Goal: Download file/media

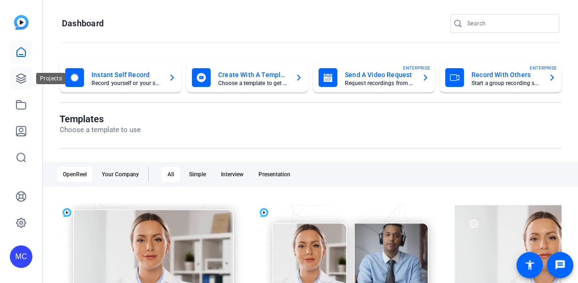
click at [22, 79] on icon at bounding box center [20, 78] width 11 height 11
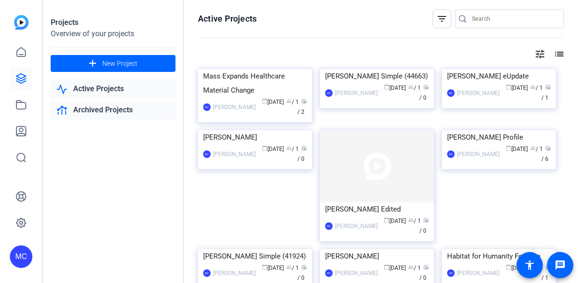
click at [85, 102] on link "Archived Projects" at bounding box center [113, 109] width 125 height 19
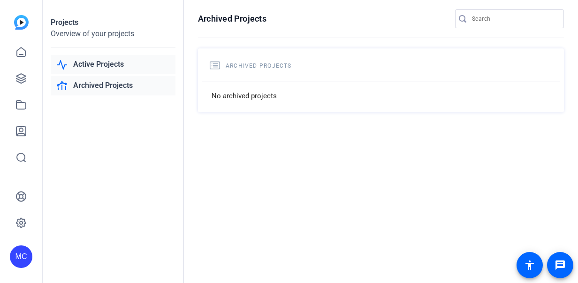
click at [96, 59] on link "Active Projects" at bounding box center [113, 64] width 125 height 19
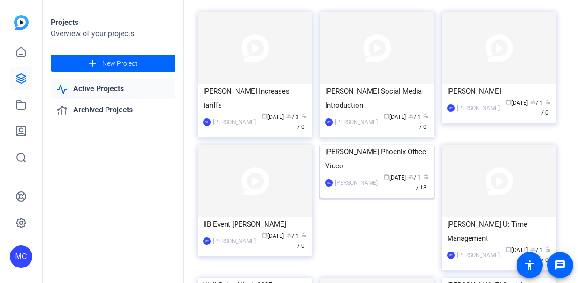
scroll to position [57, 0]
click at [367, 145] on img at bounding box center [377, 145] width 114 height 0
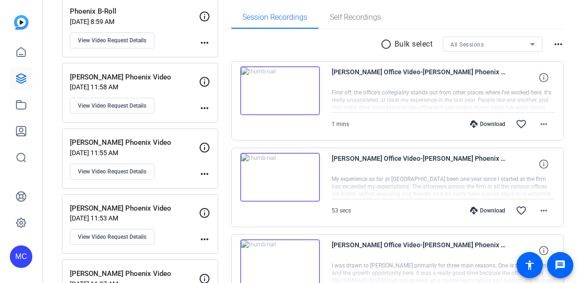
scroll to position [146, 0]
click at [488, 122] on div "Download" at bounding box center [488, 124] width 45 height 8
click at [482, 209] on div "Download" at bounding box center [488, 210] width 45 height 8
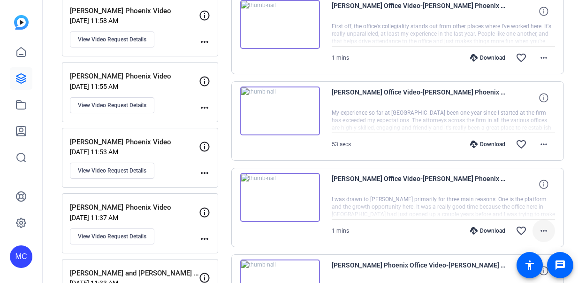
click at [538, 226] on mat-icon "more_horiz" at bounding box center [543, 230] width 11 height 11
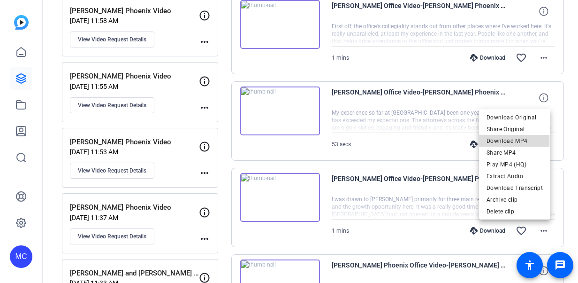
click at [503, 139] on span "Download MP4" at bounding box center [515, 140] width 56 height 11
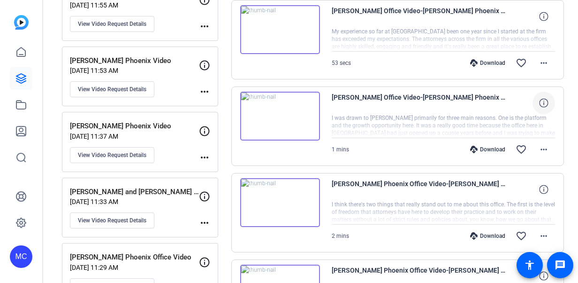
scroll to position [293, 0]
click at [543, 240] on mat-icon "more_horiz" at bounding box center [543, 235] width 11 height 11
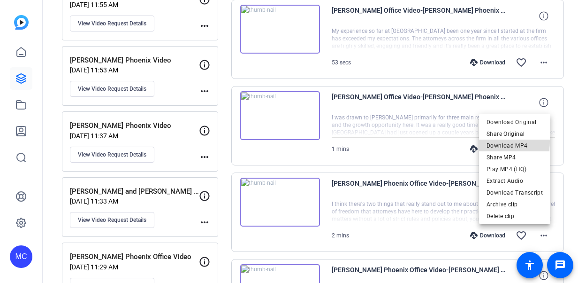
click at [507, 141] on span "Download MP4" at bounding box center [515, 145] width 56 height 11
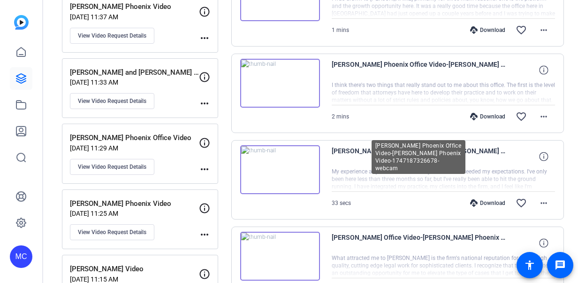
scroll to position [418, 0]
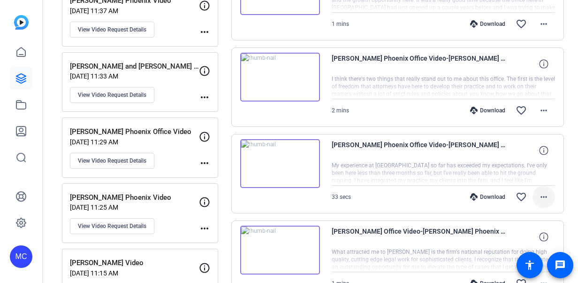
click at [540, 198] on mat-icon "more_horiz" at bounding box center [543, 196] width 11 height 11
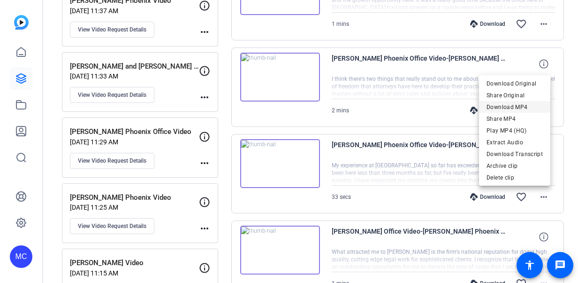
click at [506, 107] on span "Download MP4" at bounding box center [515, 106] width 56 height 11
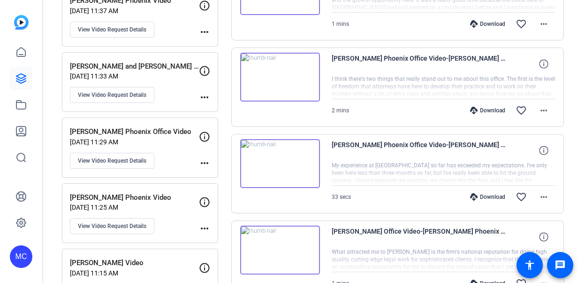
scroll to position [505, 0]
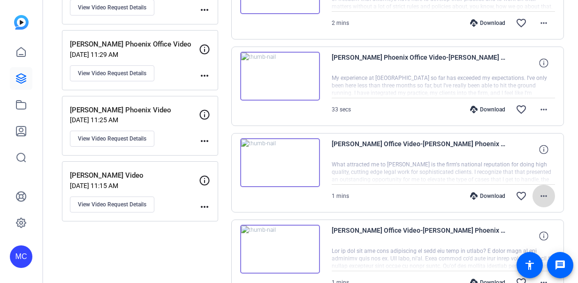
click at [542, 199] on mat-icon "more_horiz" at bounding box center [543, 195] width 11 height 11
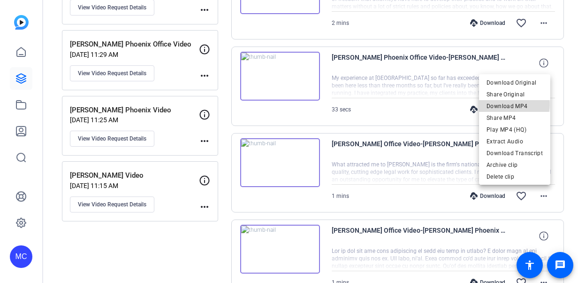
click at [511, 104] on span "Download MP4" at bounding box center [515, 105] width 56 height 11
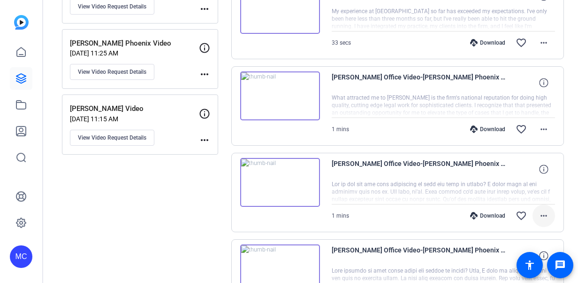
scroll to position [573, 0]
click at [536, 205] on span at bounding box center [544, 215] width 23 height 23
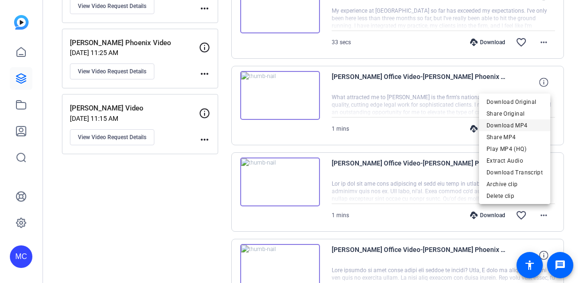
click at [521, 126] on span "Download MP4" at bounding box center [515, 125] width 56 height 11
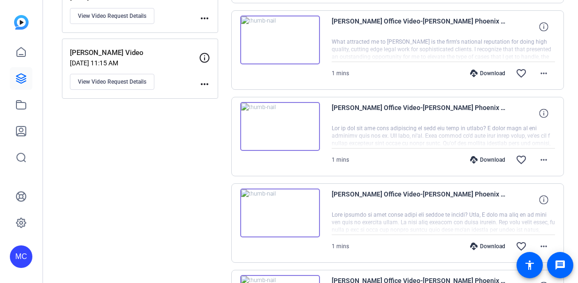
scroll to position [629, 0]
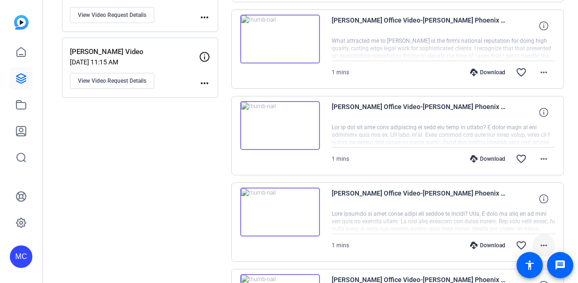
click at [538, 245] on mat-icon "more_horiz" at bounding box center [543, 244] width 11 height 11
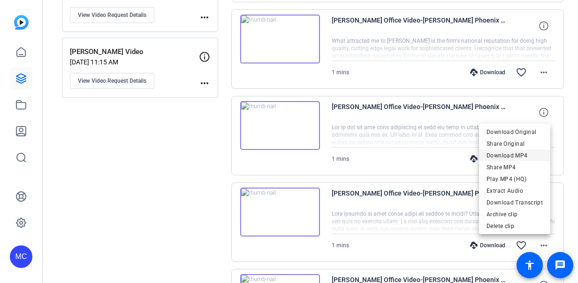
click at [530, 150] on span "Download MP4" at bounding box center [515, 155] width 56 height 11
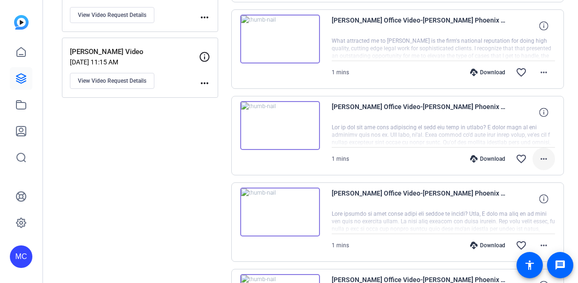
scroll to position [703, 0]
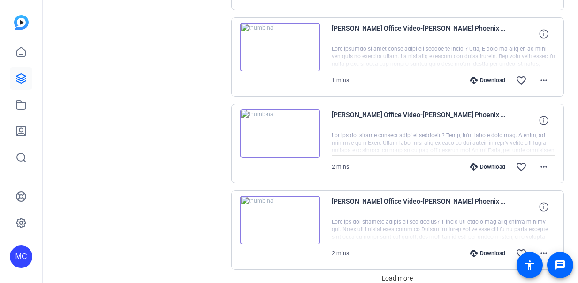
scroll to position [794, 0]
click at [540, 168] on mat-icon "more_horiz" at bounding box center [543, 166] width 11 height 11
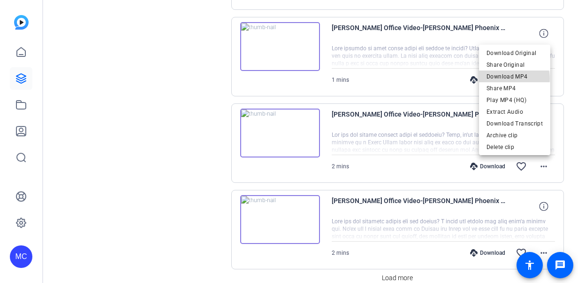
click at [514, 78] on span "Download MP4" at bounding box center [515, 76] width 56 height 11
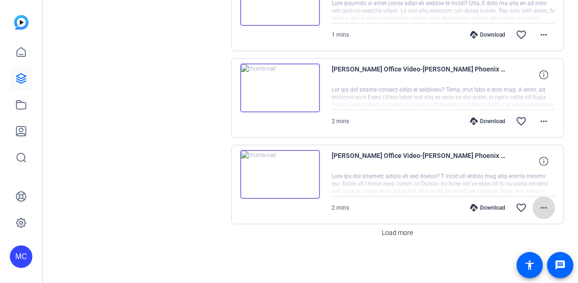
click at [538, 208] on mat-icon "more_horiz" at bounding box center [543, 207] width 11 height 11
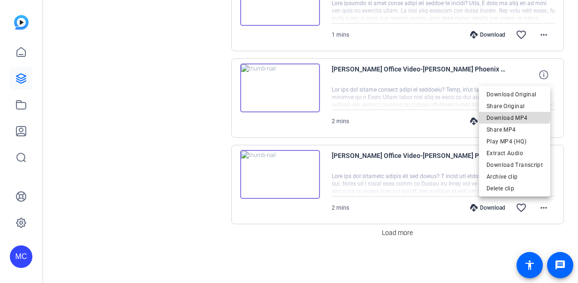
click at [512, 112] on span "Download MP4" at bounding box center [515, 117] width 56 height 11
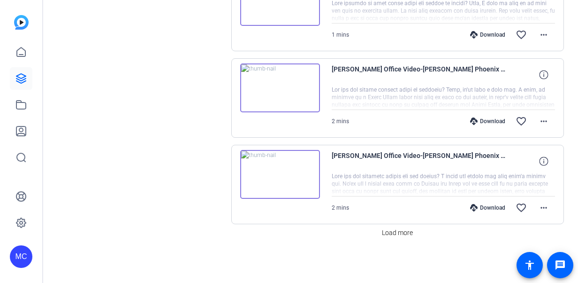
click at [390, 228] on span "Load more" at bounding box center [397, 233] width 31 height 10
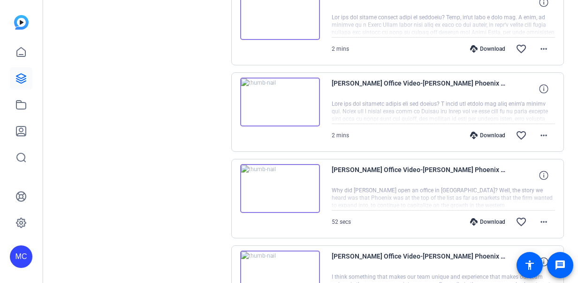
scroll to position [912, 0]
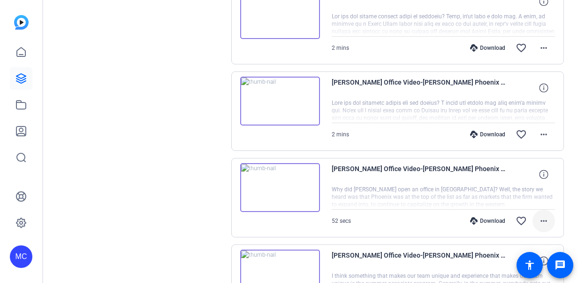
click at [538, 219] on mat-icon "more_horiz" at bounding box center [543, 220] width 11 height 11
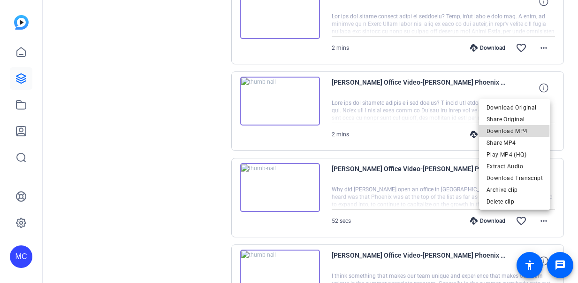
click at [513, 130] on span "Download MP4" at bounding box center [515, 130] width 56 height 11
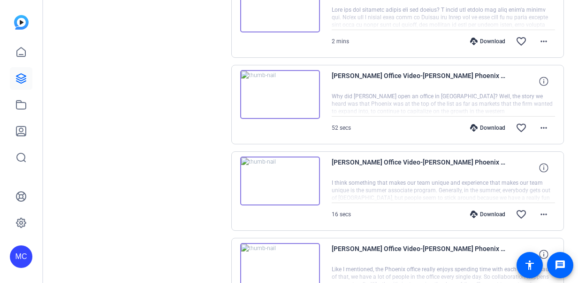
scroll to position [1016, 0]
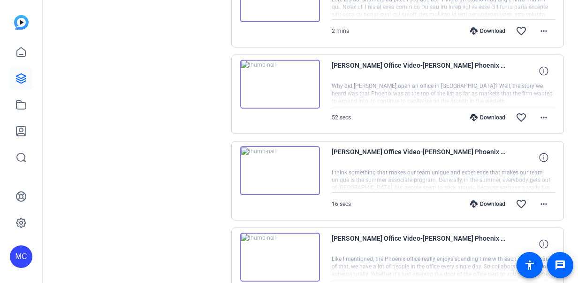
click at [541, 207] on mat-icon "more_horiz" at bounding box center [543, 203] width 11 height 11
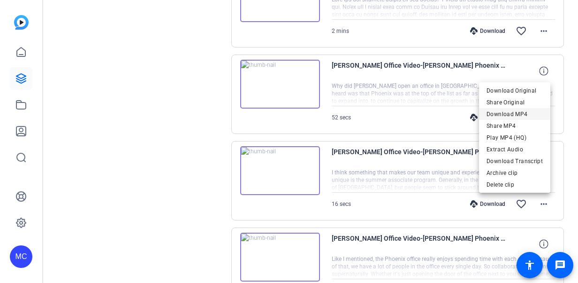
click at [508, 114] on span "Download MP4" at bounding box center [515, 113] width 56 height 11
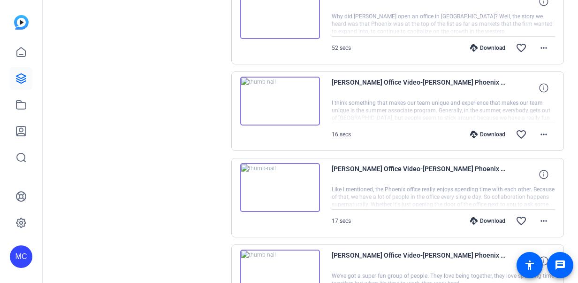
scroll to position [1086, 0]
click at [541, 222] on mat-icon "more_horiz" at bounding box center [543, 219] width 11 height 11
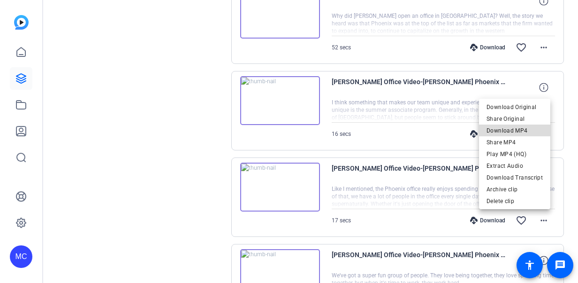
click at [522, 132] on span "Download MP4" at bounding box center [515, 130] width 56 height 11
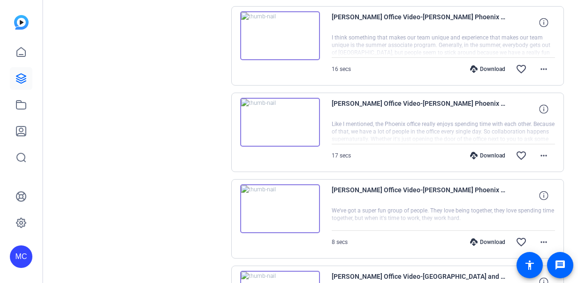
scroll to position [1161, 0]
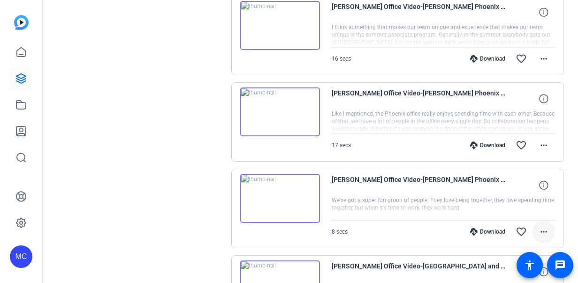
click at [538, 231] on mat-icon "more_horiz" at bounding box center [543, 231] width 11 height 11
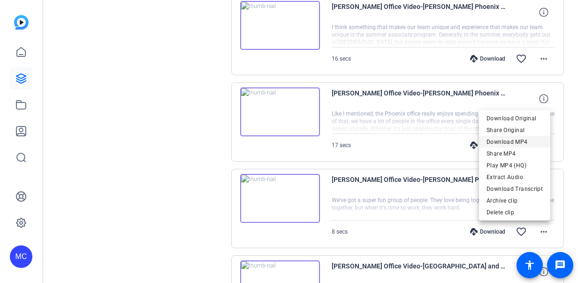
click at [507, 139] on span "Download MP4" at bounding box center [515, 141] width 56 height 11
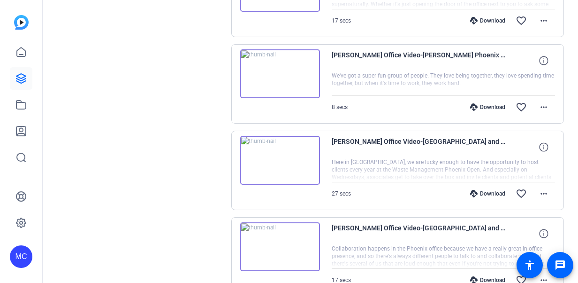
scroll to position [1296, 0]
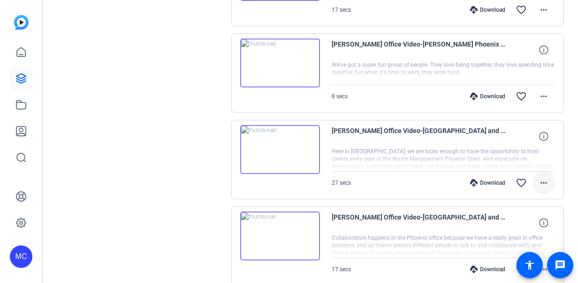
click at [538, 181] on mat-icon "more_horiz" at bounding box center [543, 182] width 11 height 11
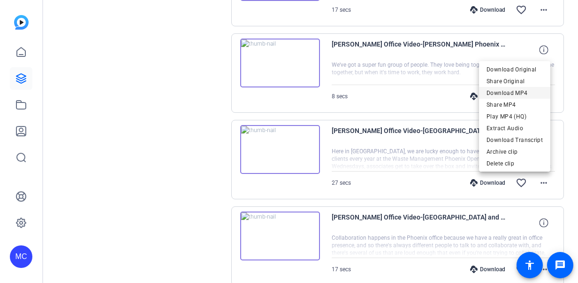
click at [512, 91] on span "Download MP4" at bounding box center [515, 92] width 56 height 11
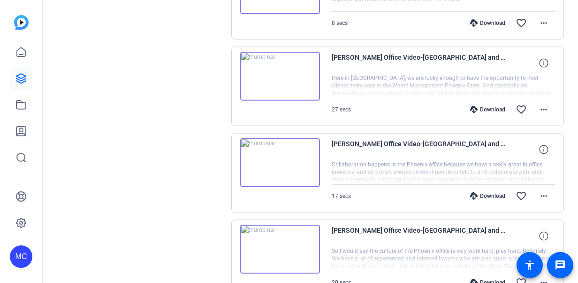
scroll to position [1370, 0]
click at [538, 191] on mat-icon "more_horiz" at bounding box center [543, 195] width 11 height 11
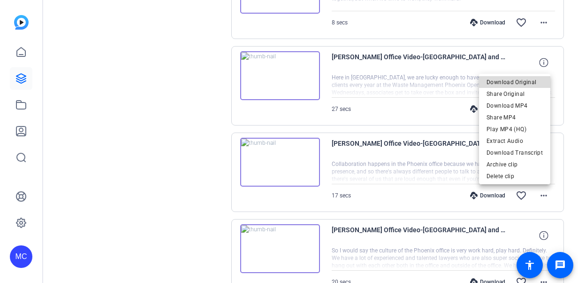
click at [522, 84] on span "Download Original" at bounding box center [515, 82] width 56 height 11
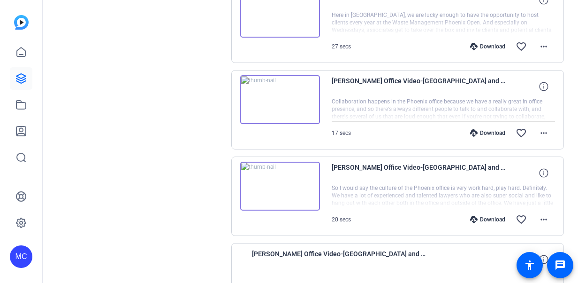
scroll to position [1432, 0]
click at [538, 214] on mat-icon "more_horiz" at bounding box center [543, 218] width 11 height 11
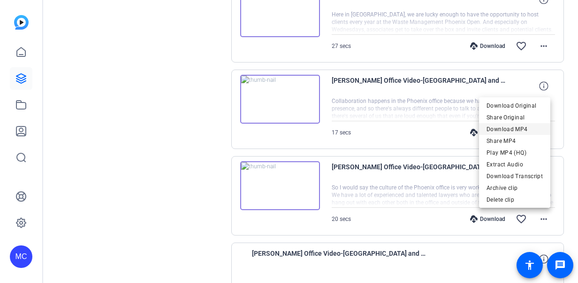
click at [521, 126] on div "Download Original Share Original Download MP4 Share MP4 Play MP4 (HQ) Extract A…" at bounding box center [514, 141] width 71 height 82
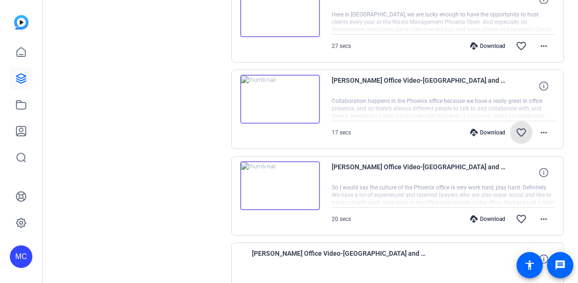
click at [521, 126] on span at bounding box center [521, 132] width 23 height 23
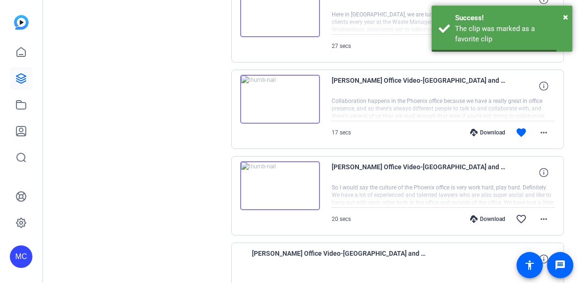
click at [521, 126] on span at bounding box center [521, 132] width 23 height 23
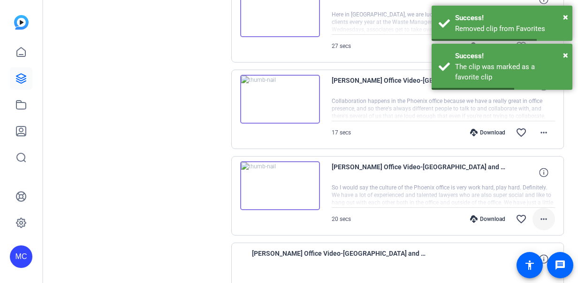
click at [538, 218] on mat-icon "more_horiz" at bounding box center [543, 218] width 11 height 11
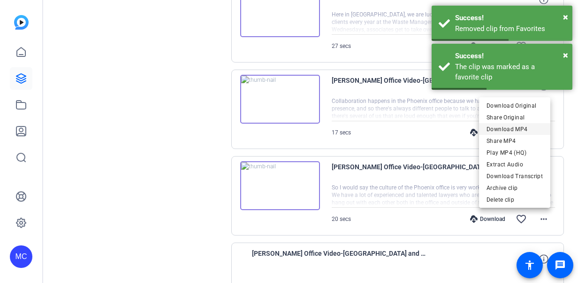
click at [518, 130] on span "Download MP4" at bounding box center [515, 128] width 56 height 11
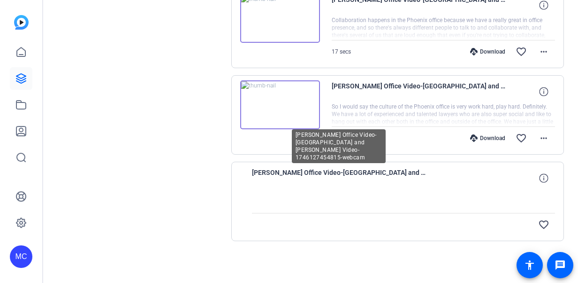
click at [387, 173] on span "[PERSON_NAME] Office Video-[GEOGRAPHIC_DATA] and [PERSON_NAME] Video-1746127454…" at bounding box center [339, 178] width 174 height 23
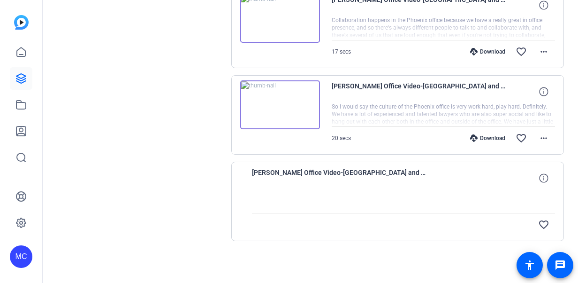
click at [508, 206] on div at bounding box center [404, 200] width 304 height 23
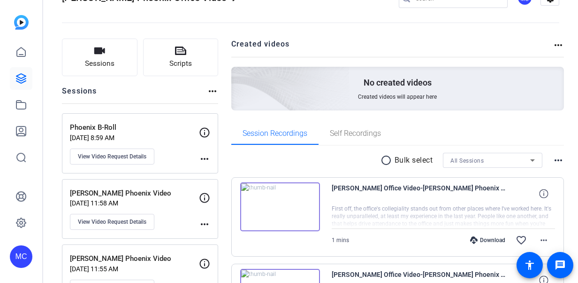
scroll to position [0, 0]
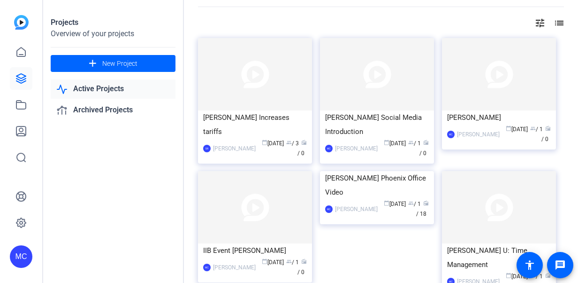
scroll to position [31, 0]
drag, startPoint x: 557, startPoint y: 270, endPoint x: 947, endPoint y: 398, distance: 411.1
click at [578, 282] on html "Accessibility Screen-Reader Guide, Feedback, and Issue Reporting | New window M…" at bounding box center [289, 141] width 578 height 283
